Goal: Check status

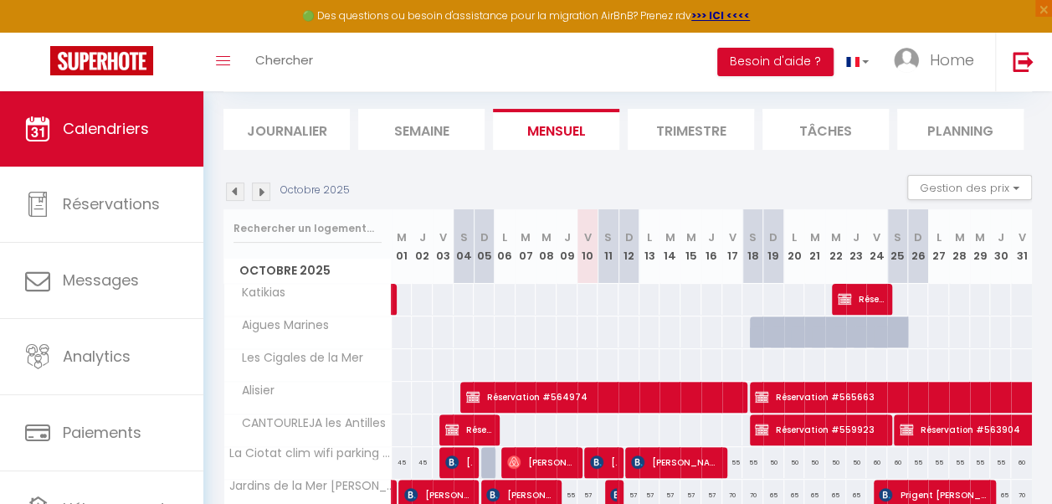
scroll to position [218, 0]
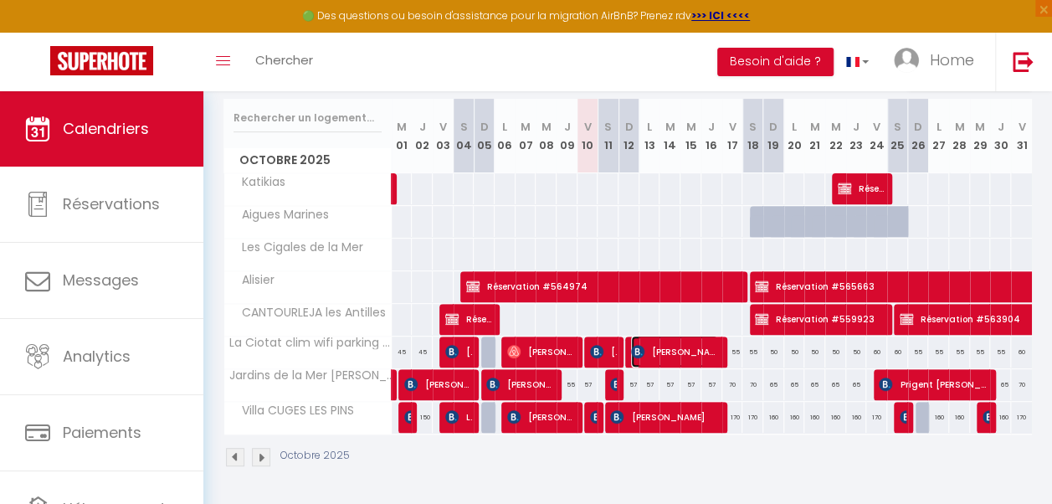
click at [668, 336] on span "[PERSON_NAME]" at bounding box center [674, 352] width 87 height 32
select select "OK"
select select "KO"
select select "0"
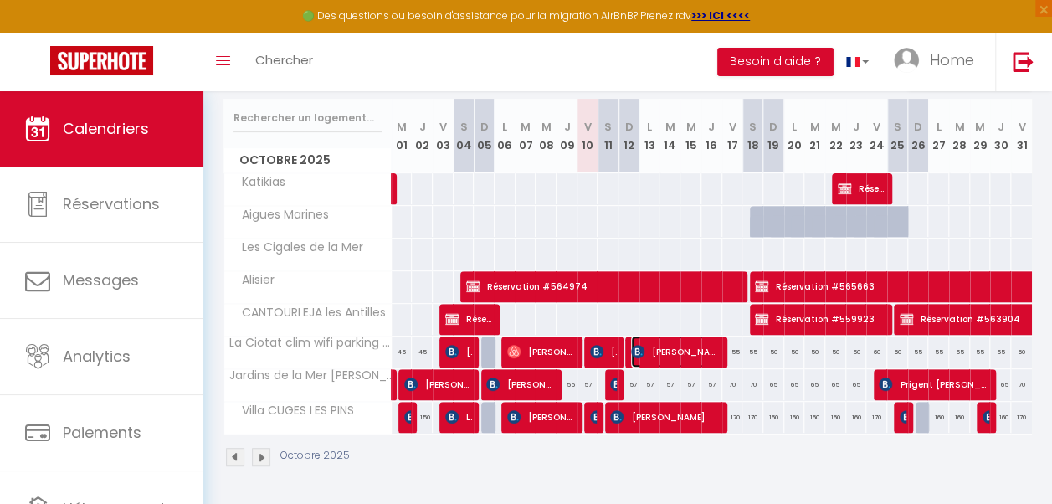
select select "1"
select select
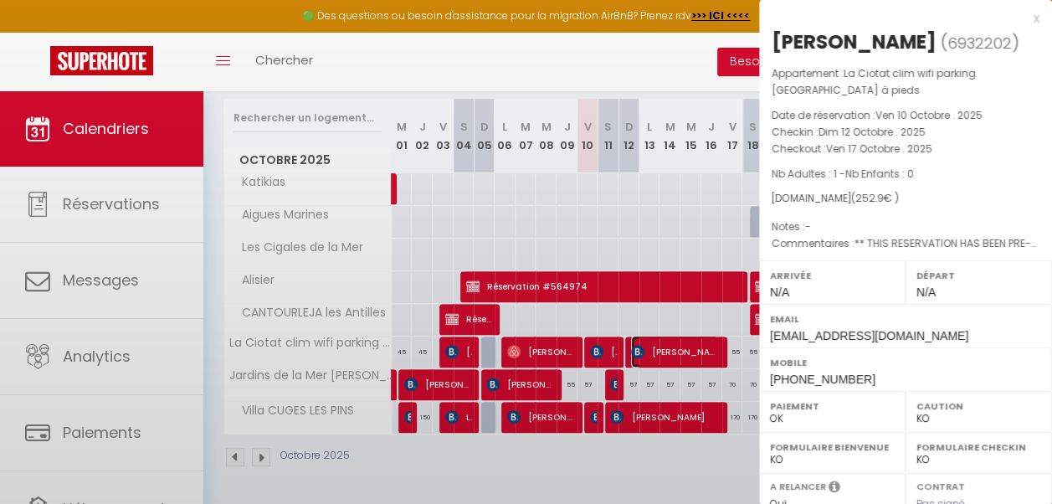
select select "45247"
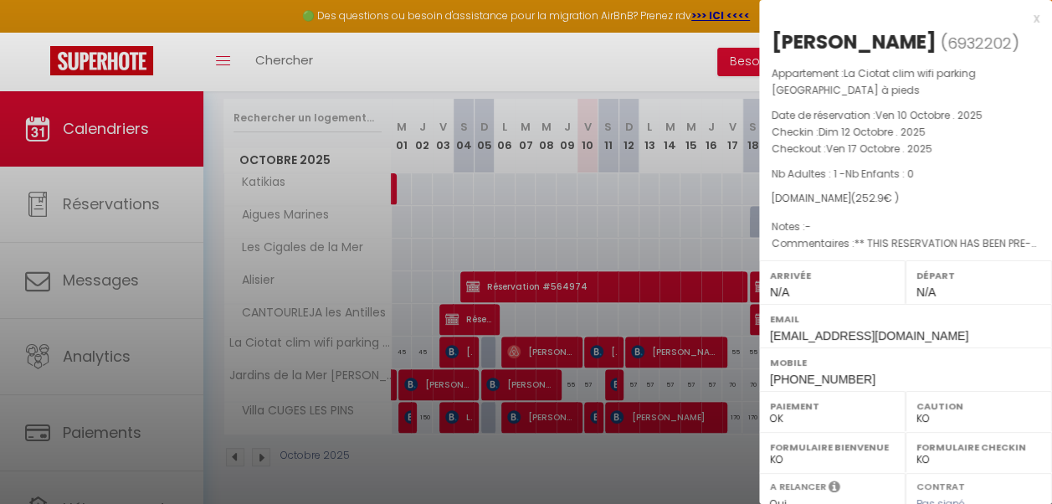
click at [589, 186] on div at bounding box center [526, 252] width 1052 height 504
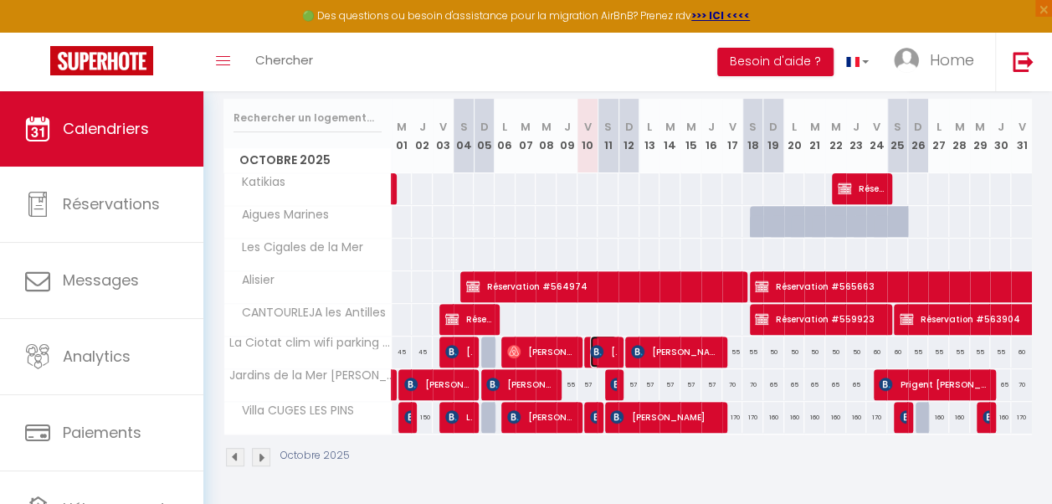
click at [599, 342] on span "[PERSON_NAME]" at bounding box center [603, 352] width 27 height 32
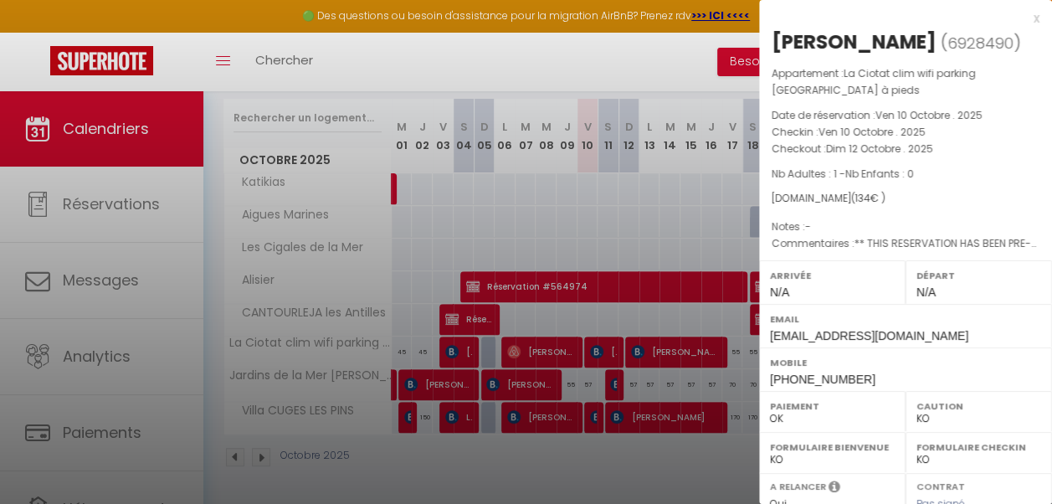
click at [535, 334] on div at bounding box center [526, 252] width 1052 height 504
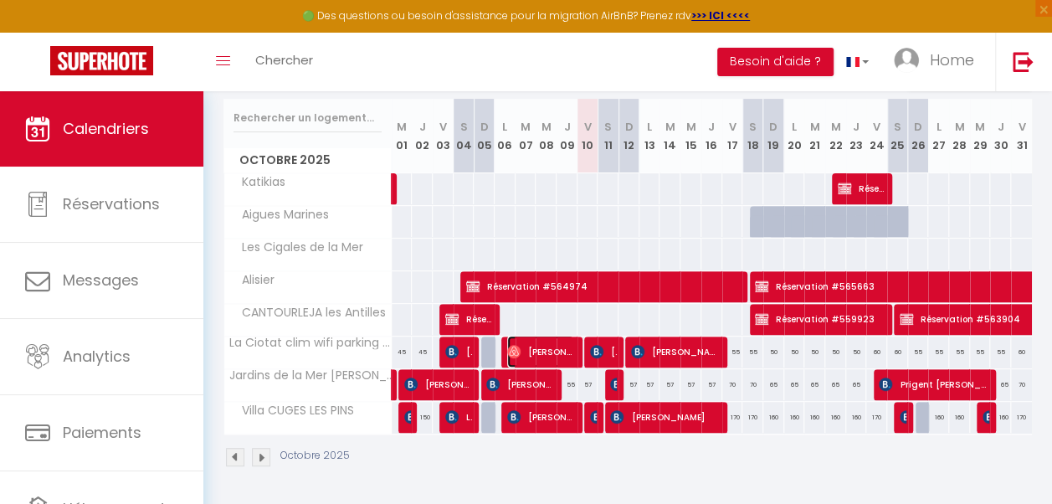
click at [535, 336] on span "[PERSON_NAME]" at bounding box center [540, 352] width 67 height 32
select select "OK"
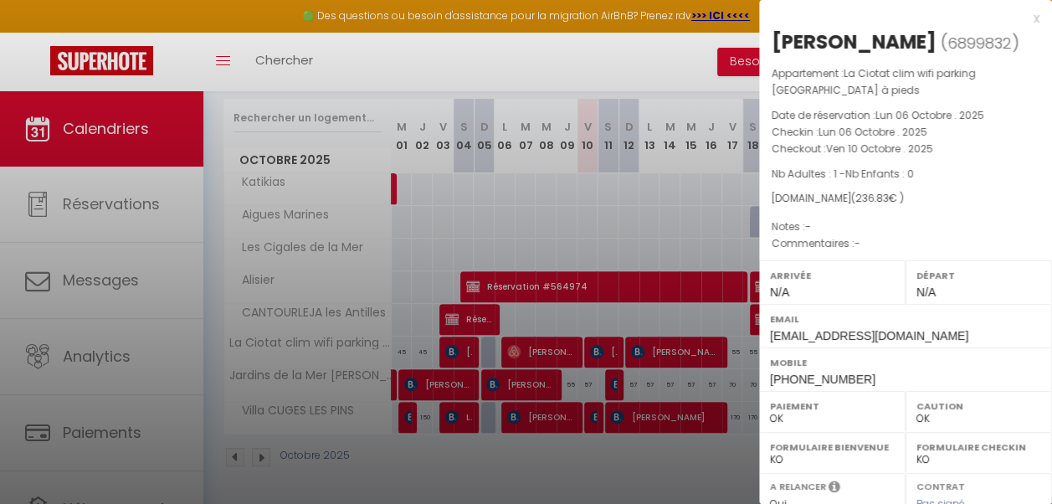
click at [598, 337] on div at bounding box center [526, 252] width 1052 height 504
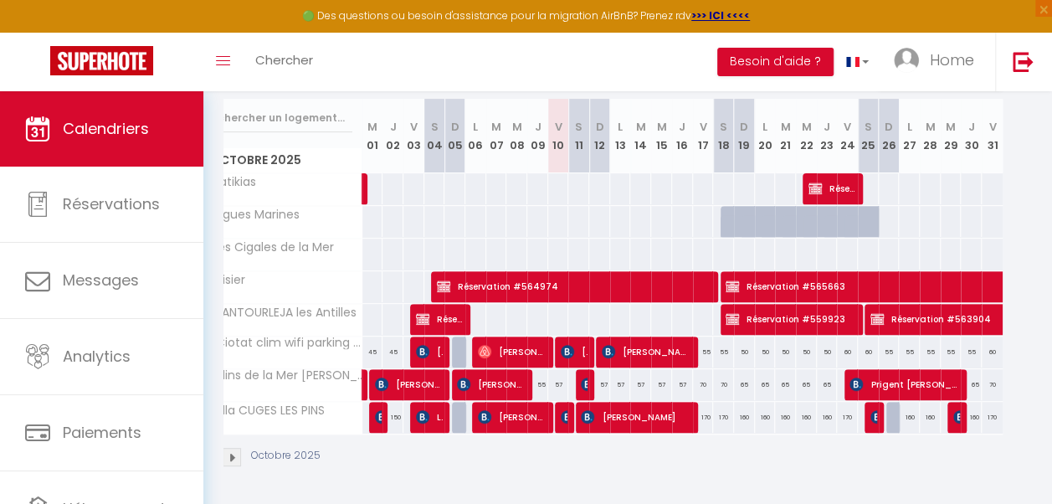
scroll to position [0, 34]
